Goal: Information Seeking & Learning: Find specific fact

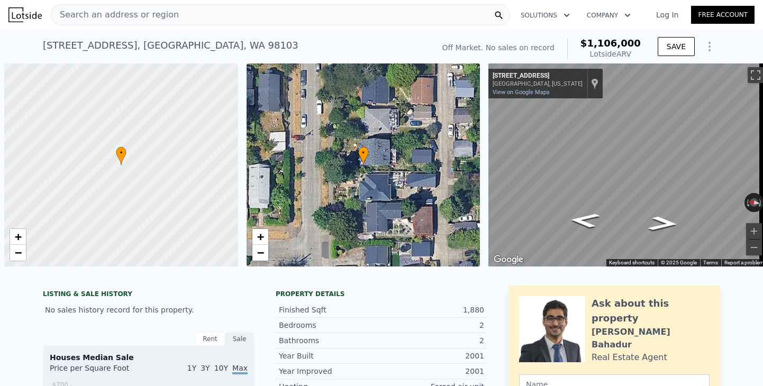
click at [168, 20] on div "Search an address or region" at bounding box center [280, 14] width 459 height 21
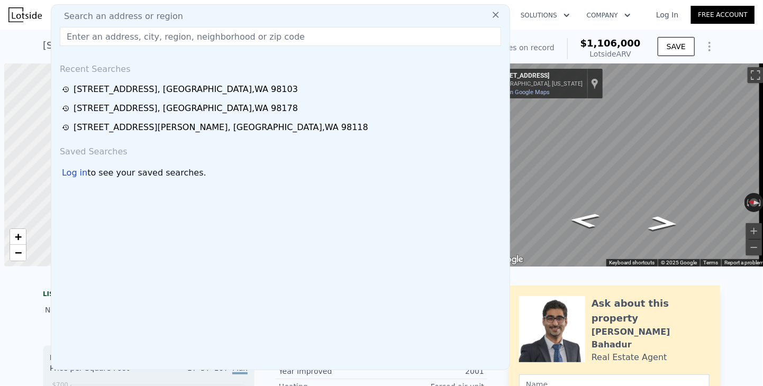
scroll to position [0, 4]
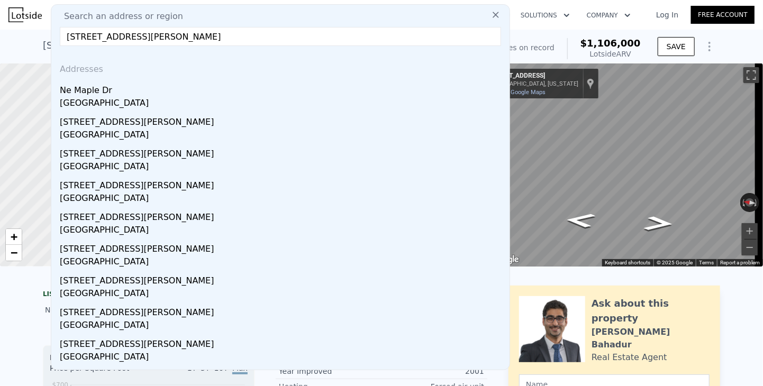
click at [276, 35] on input "[STREET_ADDRESS][PERSON_NAME]" at bounding box center [280, 36] width 441 height 19
type input "[STREET_ADDRESS][PERSON_NAME]"
drag, startPoint x: 244, startPoint y: 35, endPoint x: 13, endPoint y: 44, distance: 231.9
click at [493, 15] on icon at bounding box center [496, 15] width 6 height 6
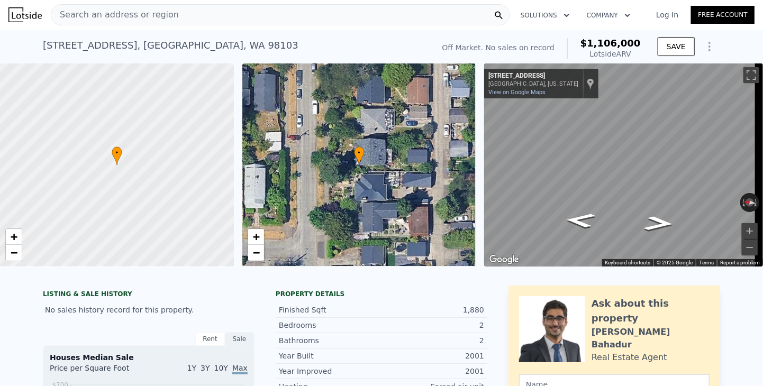
click at [118, 17] on span "Search an address or region" at bounding box center [115, 14] width 128 height 13
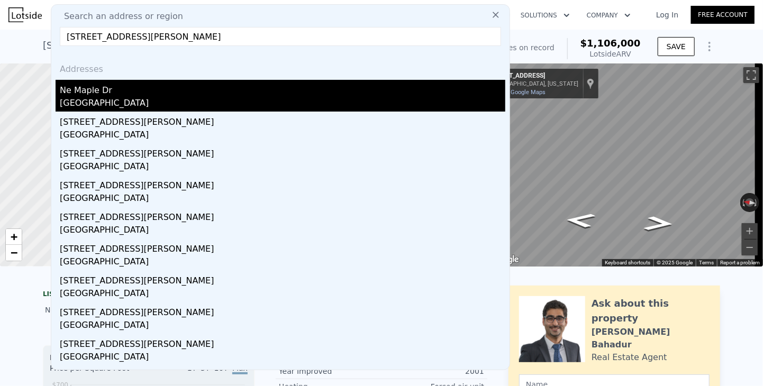
type input "[STREET_ADDRESS][PERSON_NAME]"
click at [79, 106] on div "[GEOGRAPHIC_DATA]" at bounding box center [283, 104] width 446 height 15
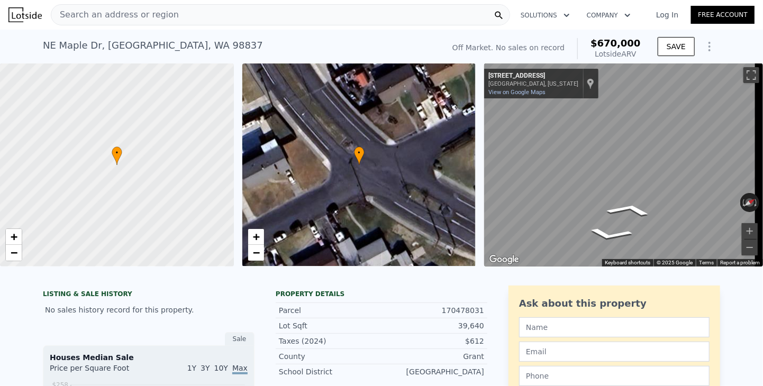
click at [138, 15] on span "Search an address or region" at bounding box center [115, 14] width 128 height 13
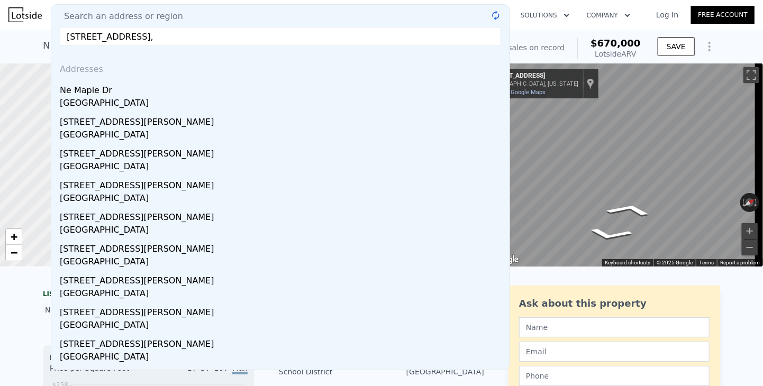
type input "[STREET_ADDRESS]"
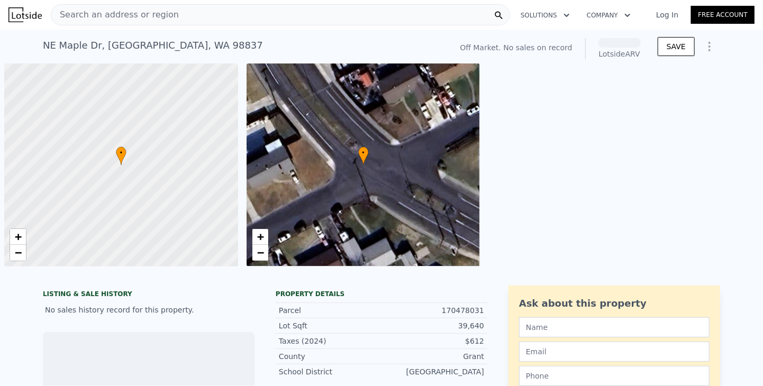
click at [132, 16] on span "Search an address or region" at bounding box center [115, 14] width 128 height 13
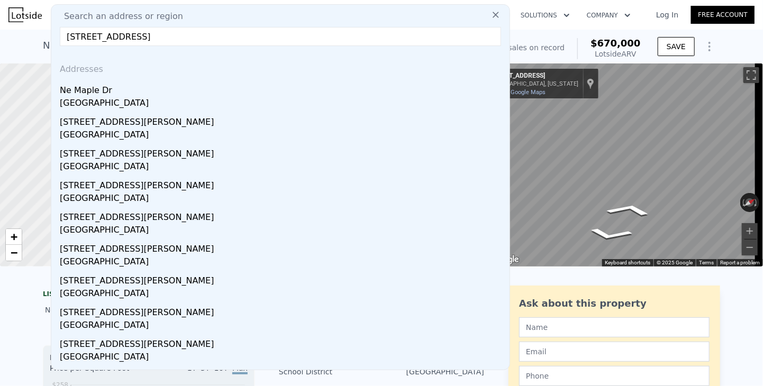
click at [257, 46] on input "[STREET_ADDRESS]" at bounding box center [280, 36] width 441 height 19
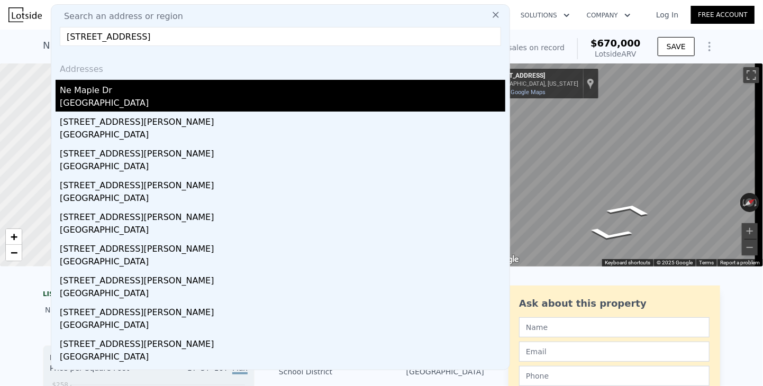
type input "[STREET_ADDRESS]"
click at [123, 101] on div "[GEOGRAPHIC_DATA]" at bounding box center [283, 104] width 446 height 15
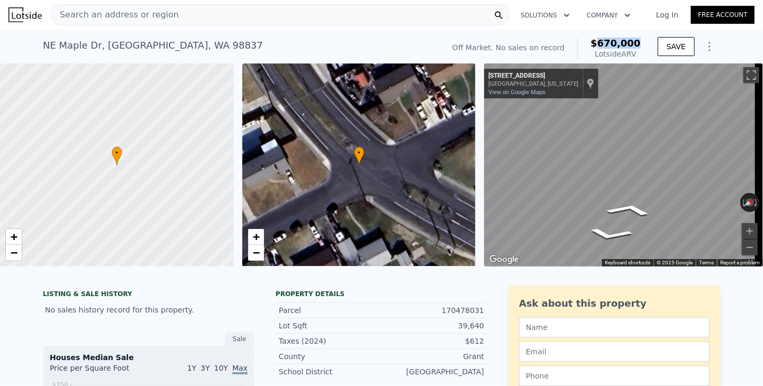
drag, startPoint x: 604, startPoint y: 43, endPoint x: 643, endPoint y: 43, distance: 38.6
click at [643, 43] on div "Off Market. No sales on record $670,000 Lotside ARV" at bounding box center [546, 49] width 197 height 30
copy span "670,000"
click at [151, 16] on span "Search an address or region" at bounding box center [115, 14] width 128 height 13
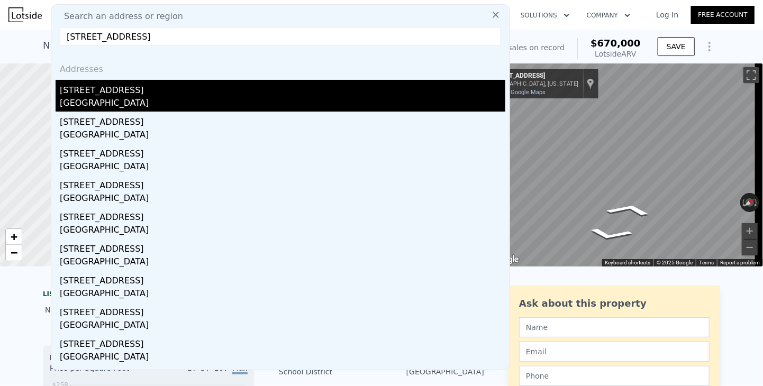
type input "1710 14th Ave S, Seattle, WA 98144"
click at [86, 101] on div "Seattle, WA 98144" at bounding box center [283, 104] width 446 height 15
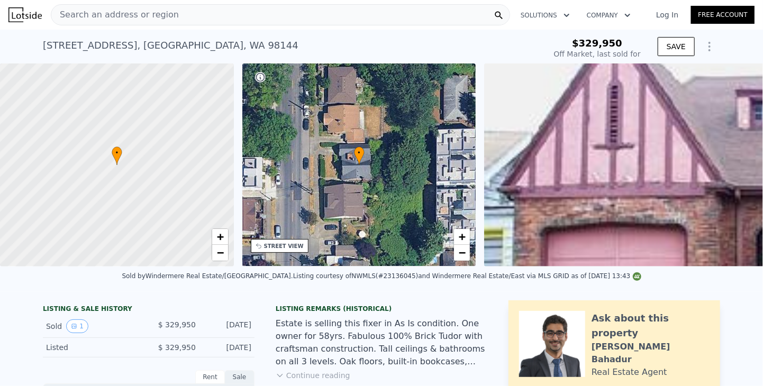
type input "$ 1,010,000"
type input "$ 572,231"
